Goal: Navigation & Orientation: Find specific page/section

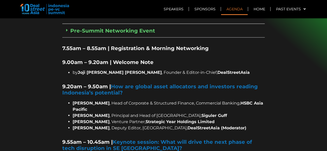
scroll to position [388, 0]
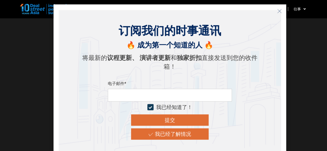
scroll to position [646, 0]
click at [280, 11] on icon "关闭" at bounding box center [279, 11] width 5 height 5
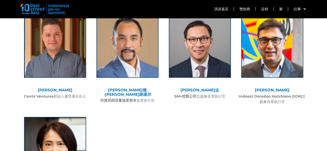
scroll to position [2146, 0]
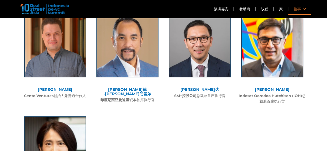
click at [298, 11] on font "往事" at bounding box center [296, 9] width 7 height 5
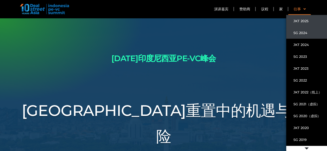
click at [301, 32] on font "SG 2024" at bounding box center [300, 33] width 14 height 4
click at [304, 29] on link "SG 2024" at bounding box center [306, 33] width 41 height 12
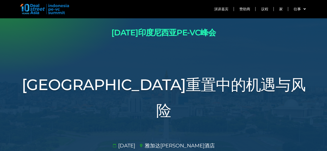
scroll to position [103, 0]
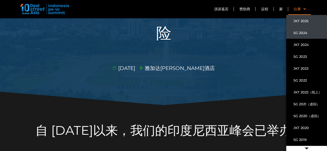
click at [297, 31] on font "SG 2024" at bounding box center [300, 32] width 14 height 5
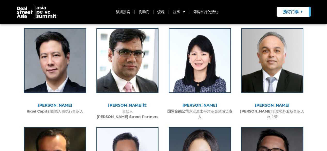
scroll to position [1499, 0]
